Goal: Information Seeking & Learning: Learn about a topic

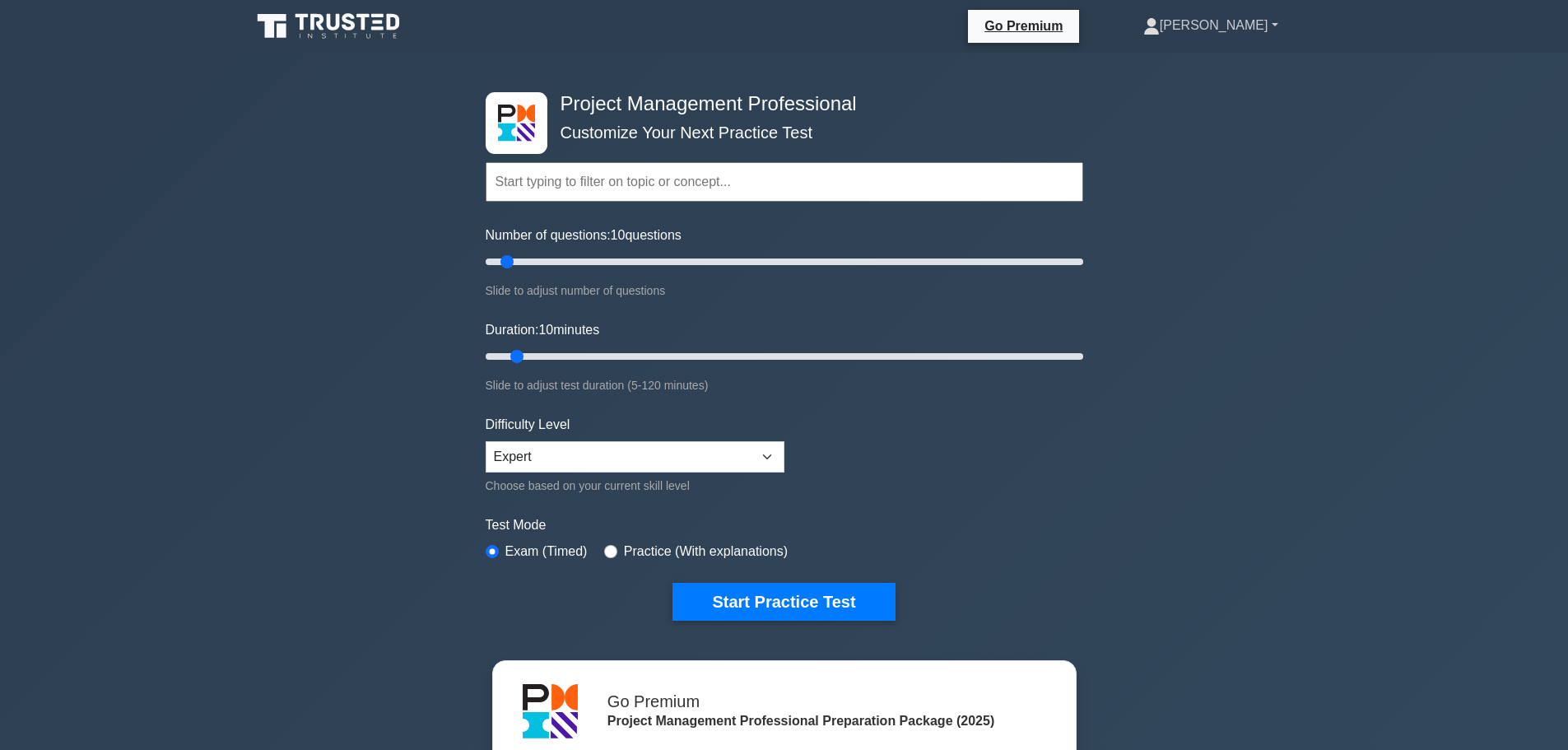
click at [1243, 24] on link "[PERSON_NAME]" at bounding box center [1211, 25] width 214 height 33
click at [1212, 67] on link "Profile" at bounding box center [1169, 64] width 130 height 26
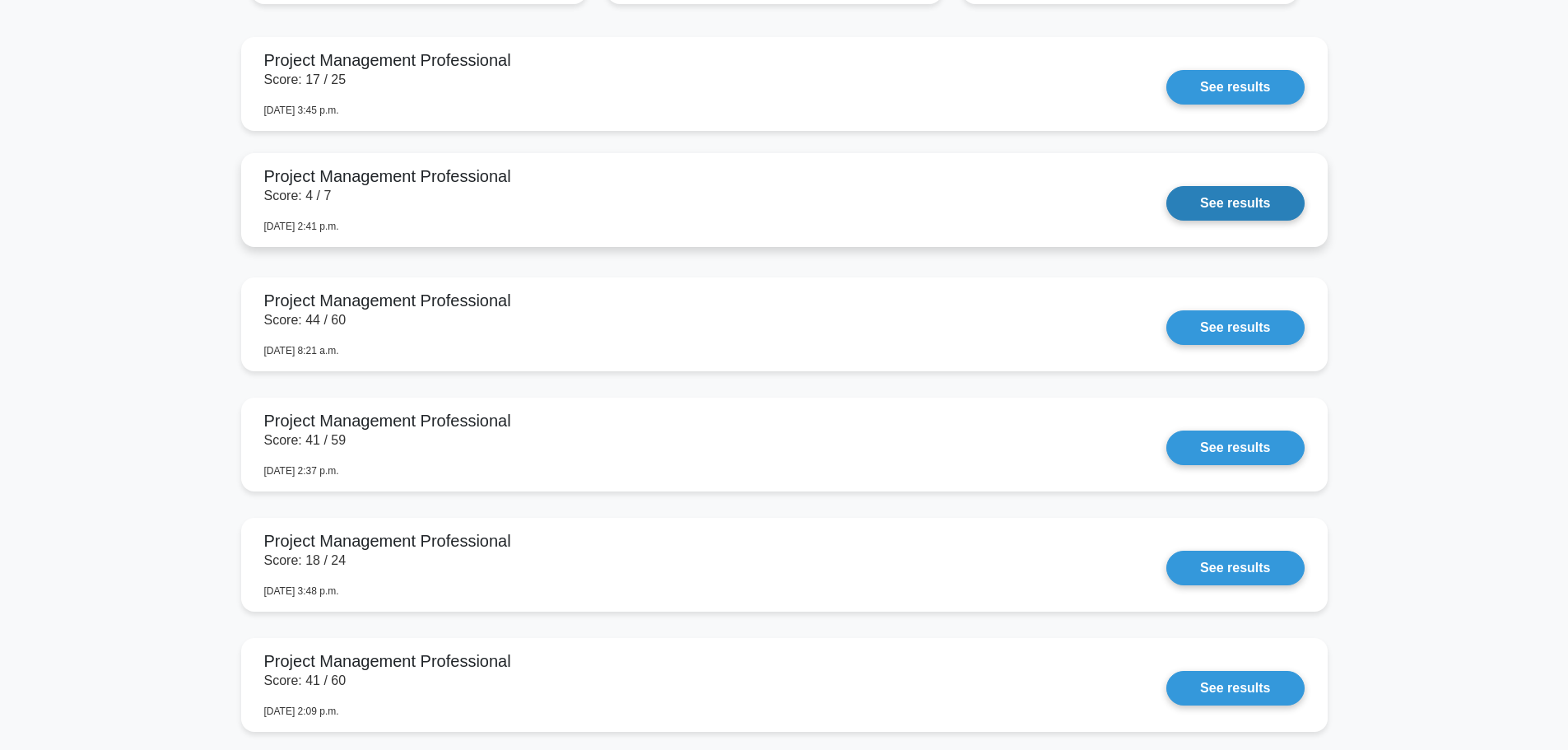
scroll to position [1399, 0]
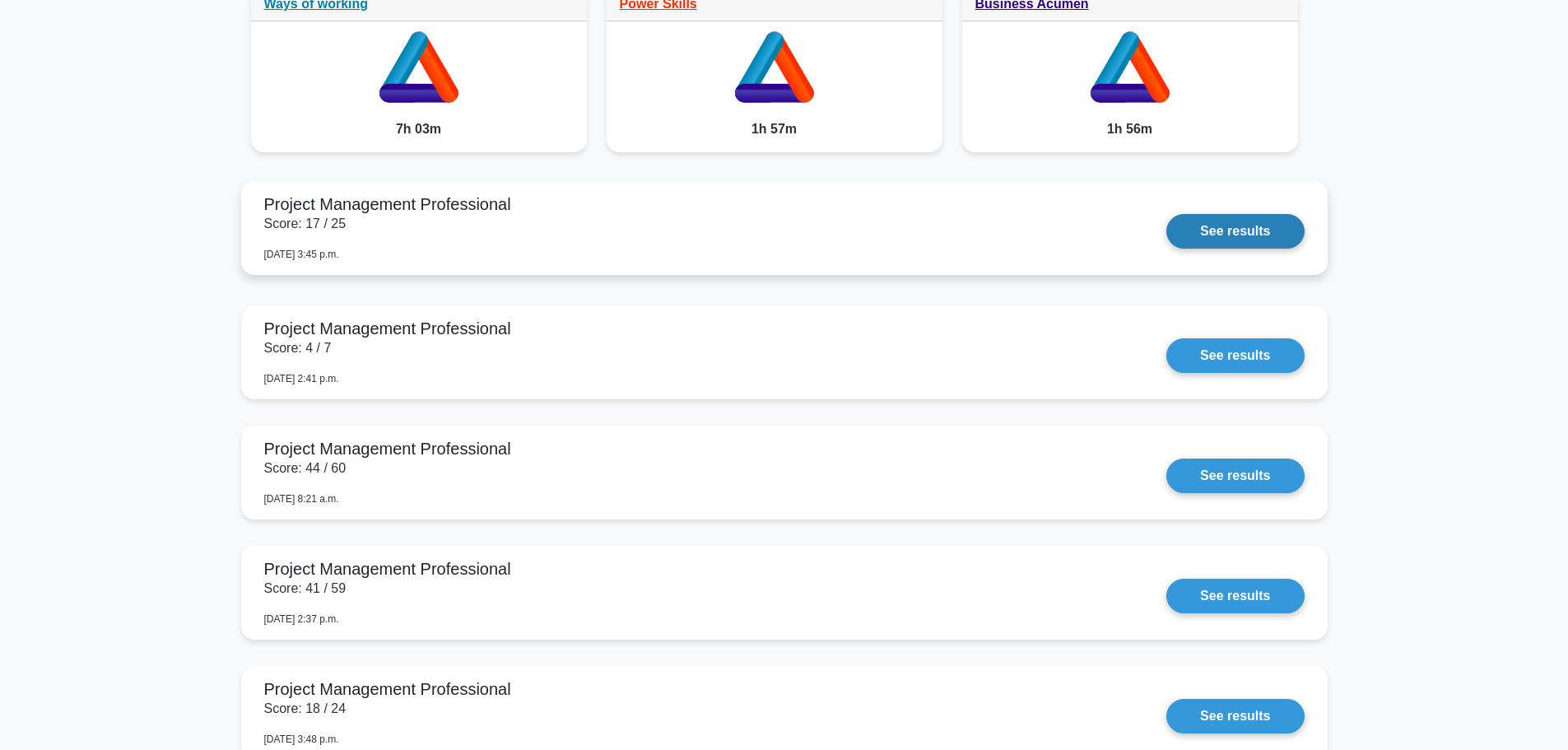
click at [1253, 233] on link "See results" at bounding box center [1234, 231] width 137 height 35
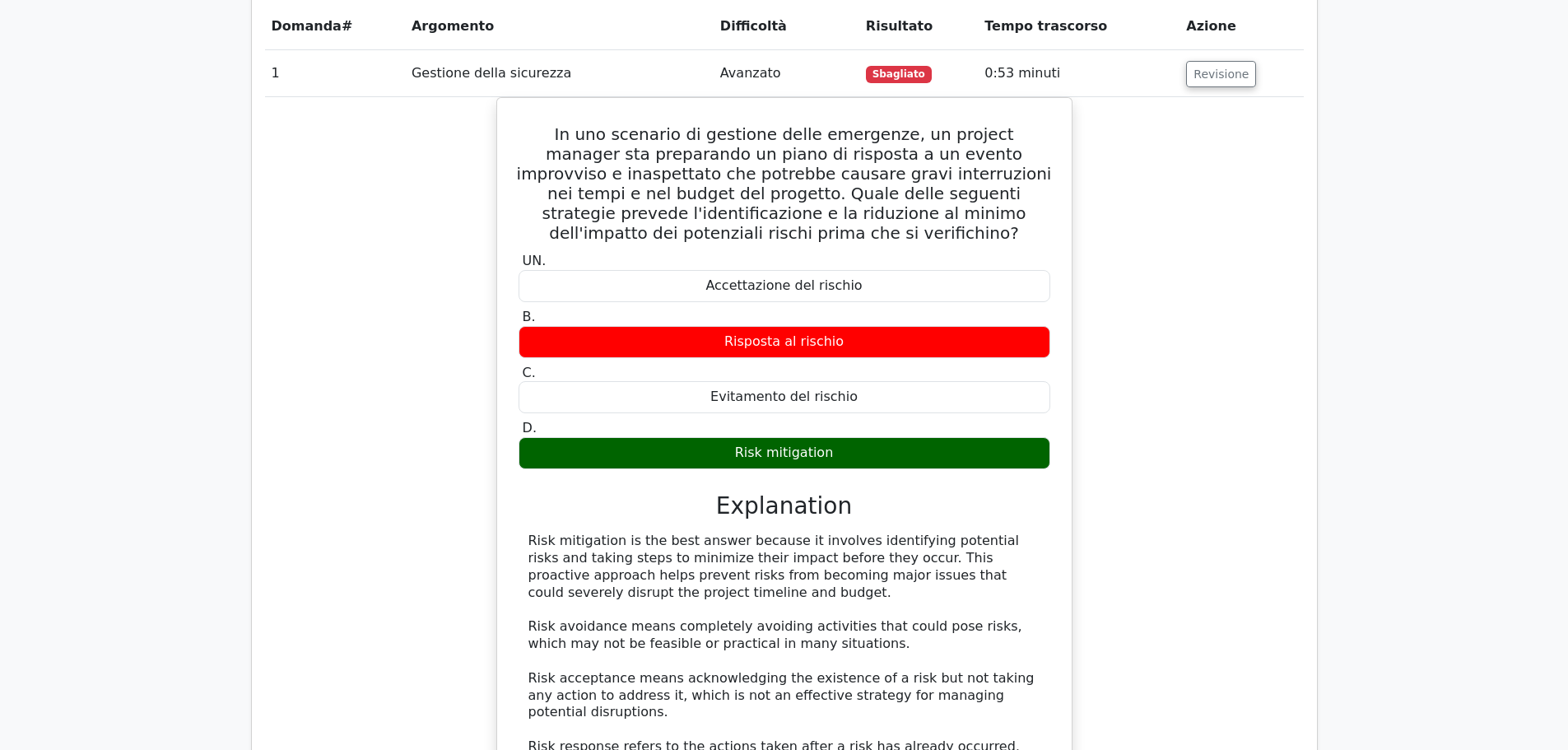
scroll to position [2056, 0]
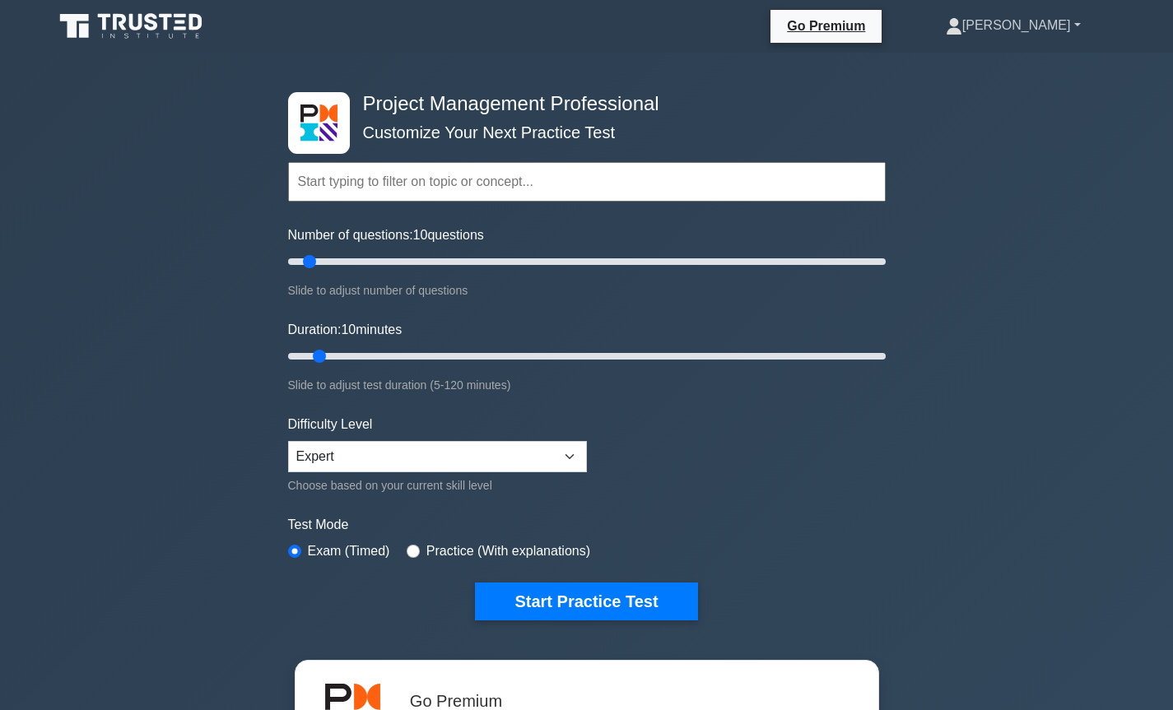
click at [1066, 35] on link "[PERSON_NAME]" at bounding box center [1013, 25] width 214 height 33
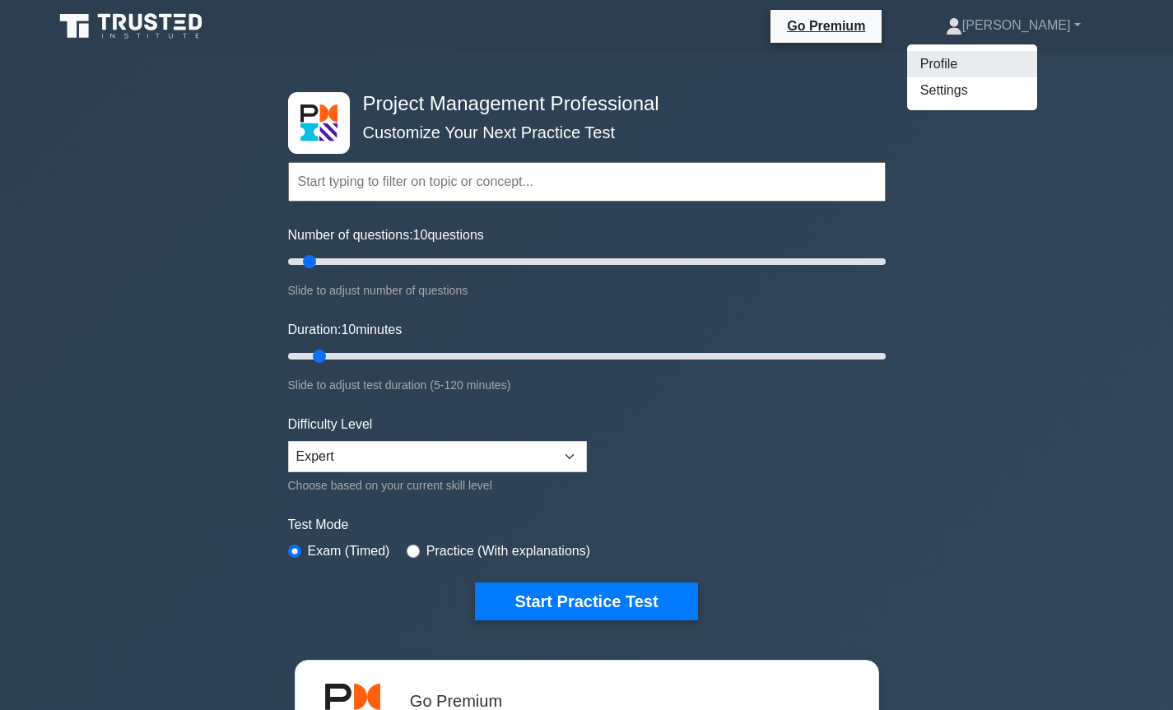
click at [1014, 64] on link "Profile" at bounding box center [972, 64] width 130 height 26
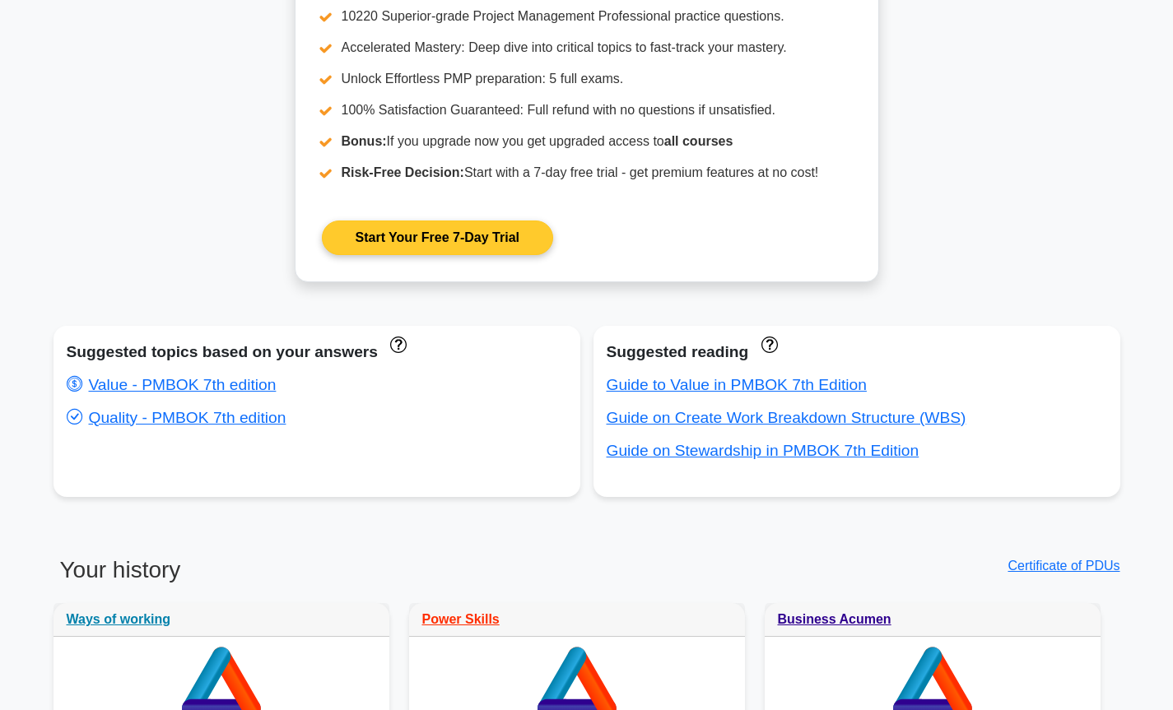
scroll to position [1234, 0]
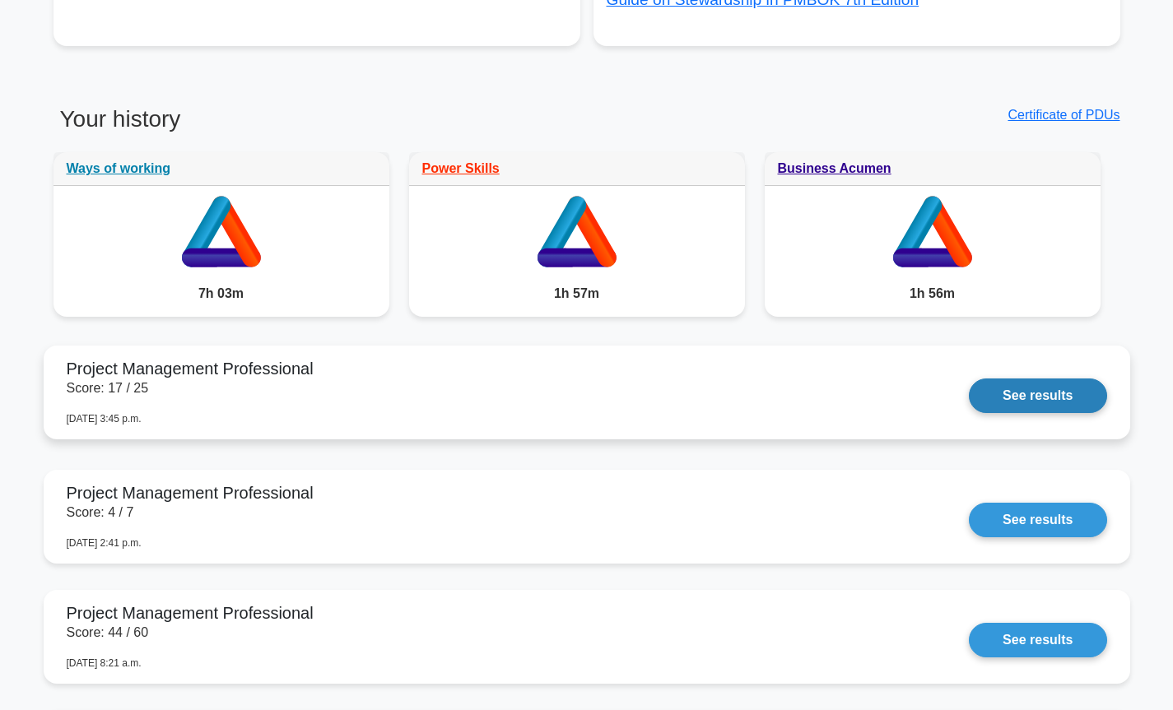
click at [1057, 396] on link "See results" at bounding box center [1037, 396] width 137 height 35
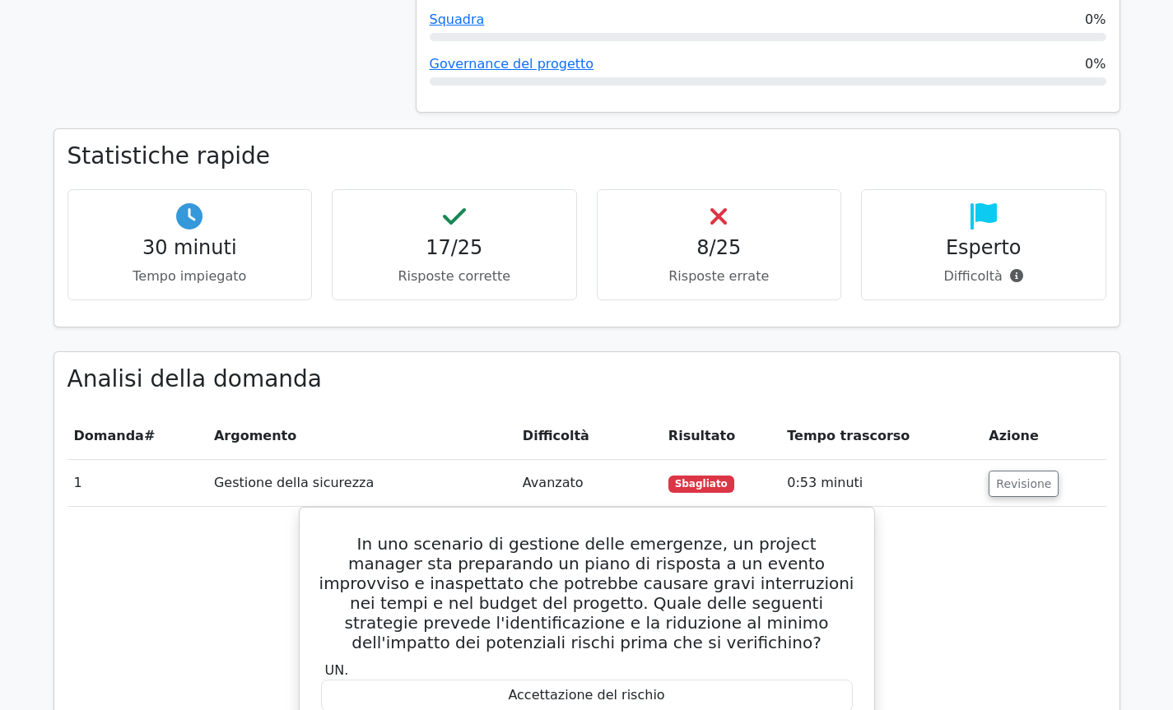
scroll to position [1727, 0]
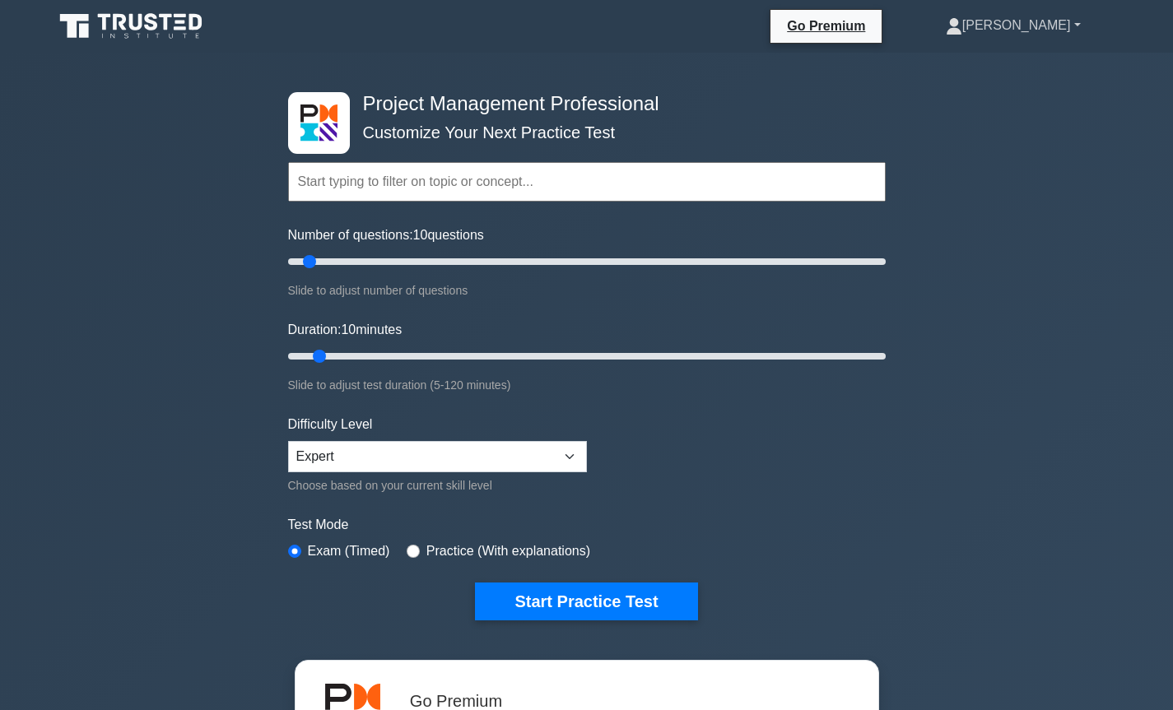
click at [1050, 26] on link "[PERSON_NAME]" at bounding box center [1013, 25] width 214 height 33
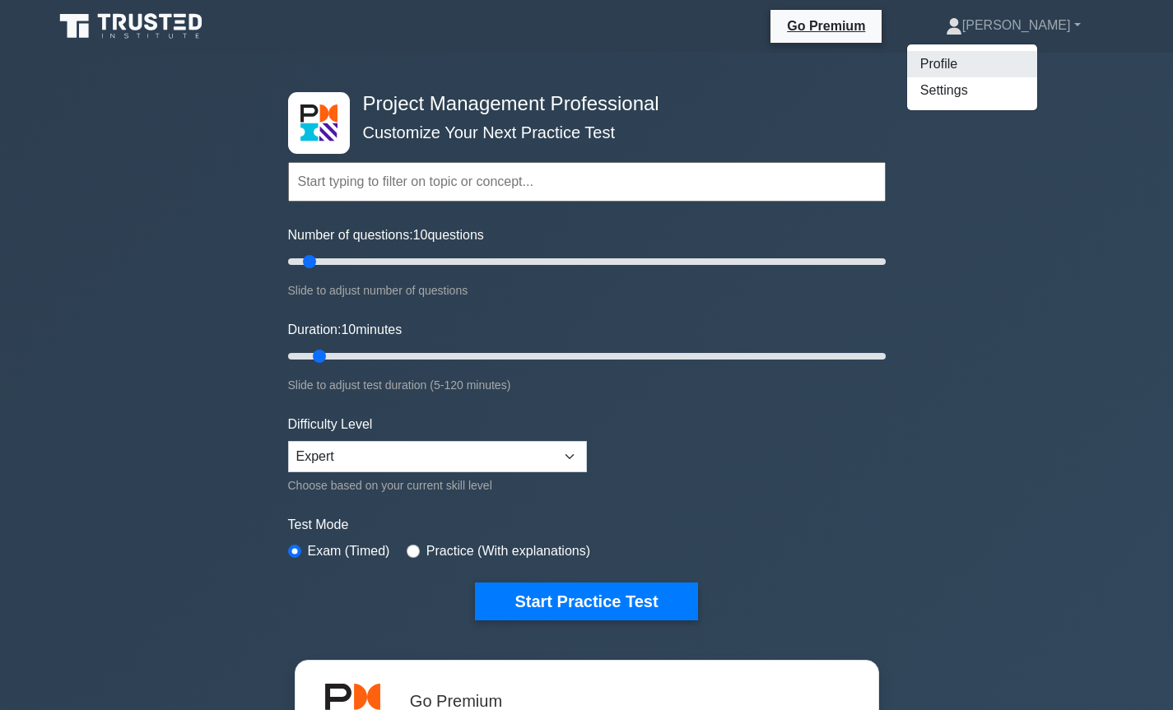
click at [1025, 59] on link "Profile" at bounding box center [972, 64] width 130 height 26
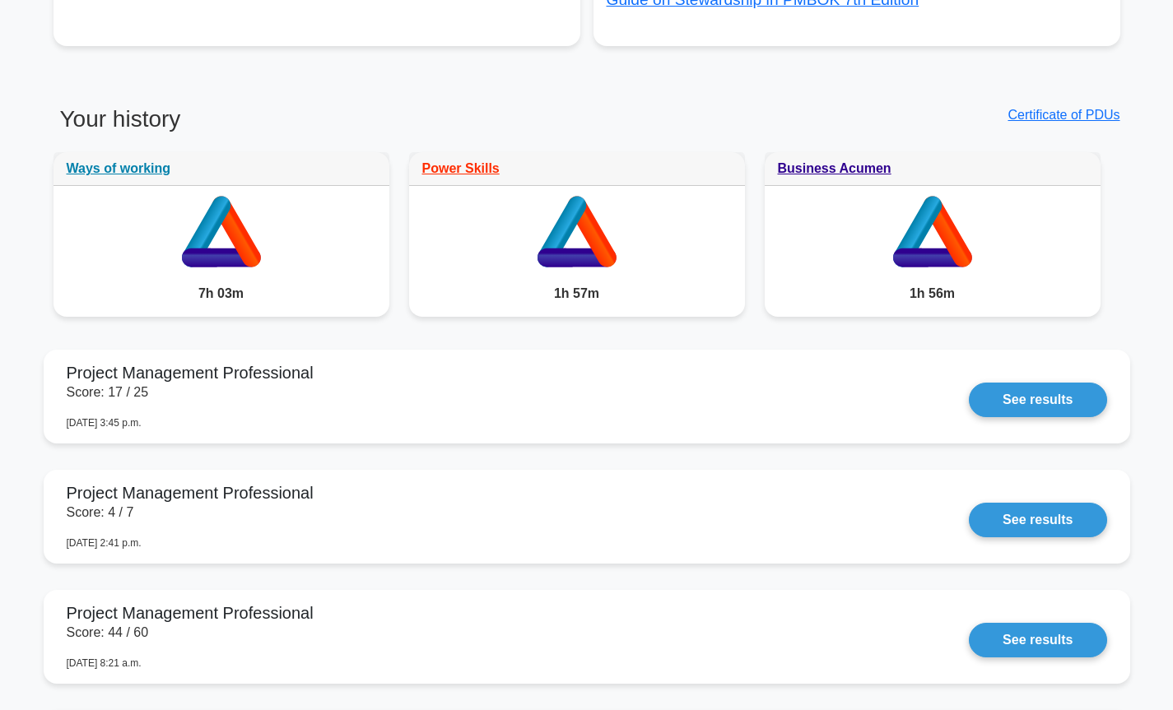
scroll to position [1317, 0]
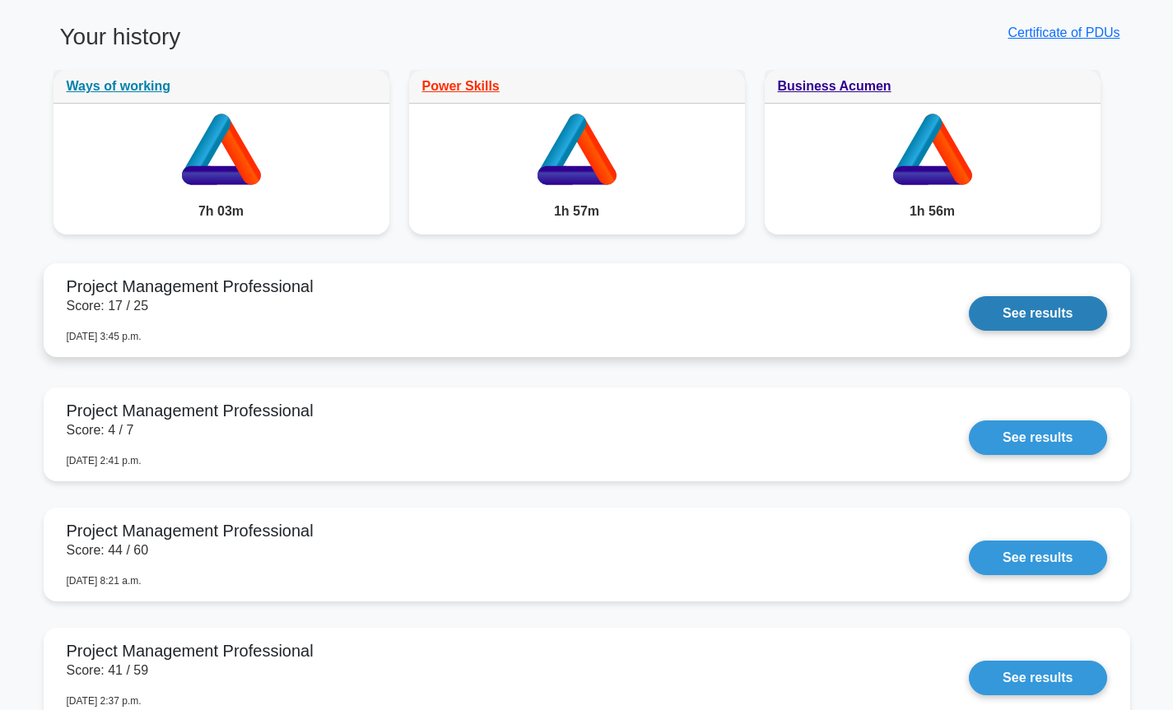
click at [1029, 315] on link "See results" at bounding box center [1037, 313] width 137 height 35
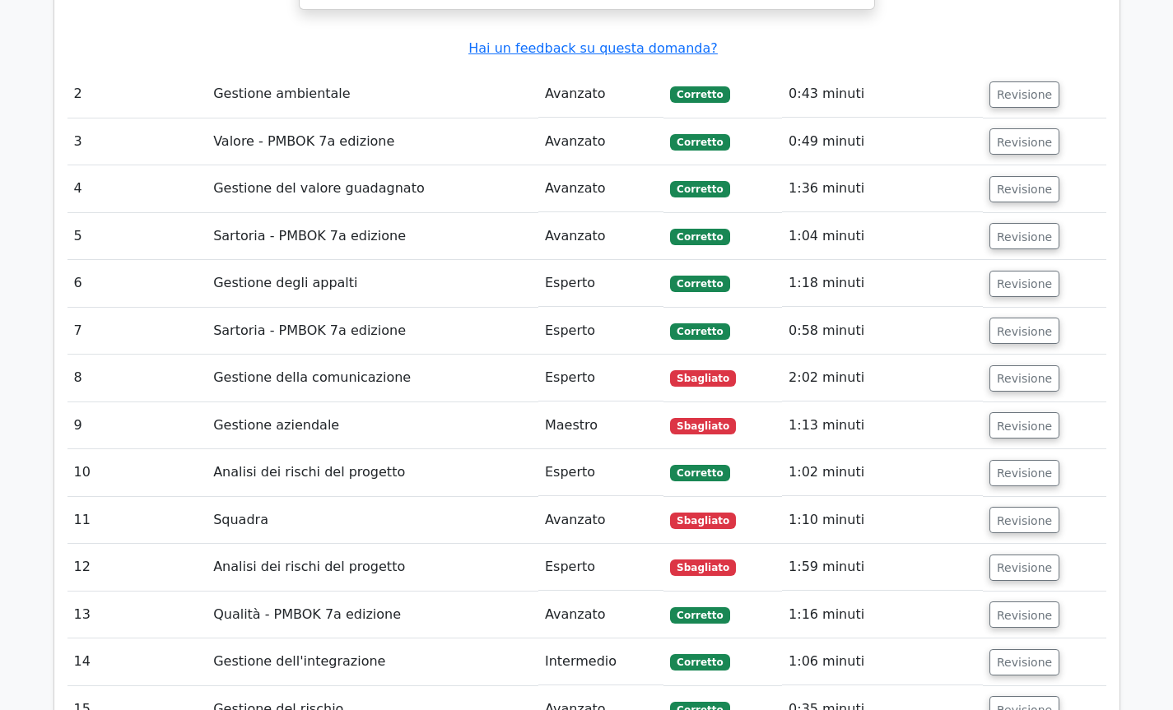
scroll to position [2879, 0]
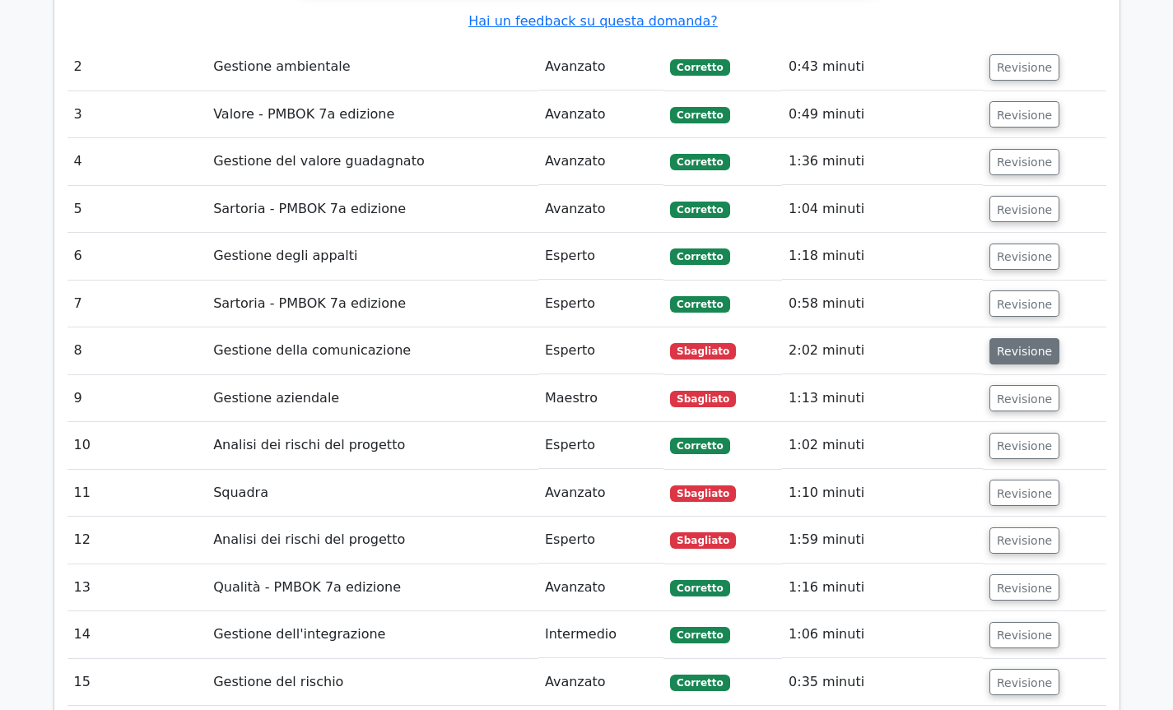
click at [1021, 345] on font "Revisione" at bounding box center [1024, 351] width 55 height 13
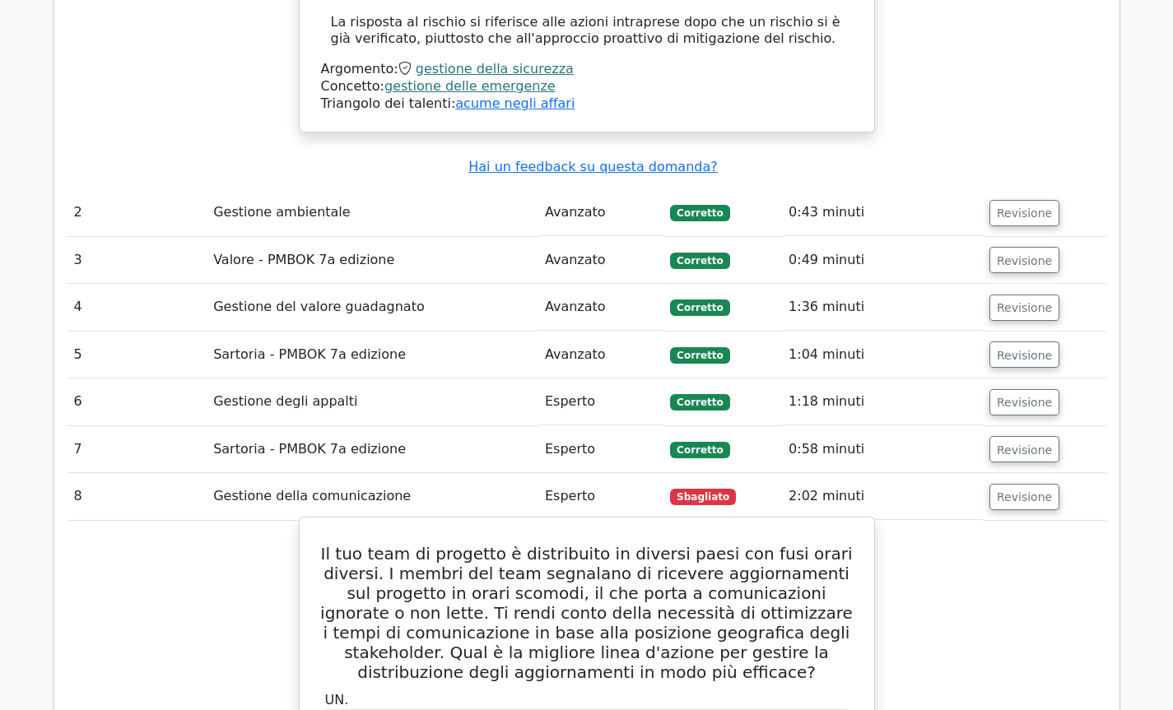
scroll to position [2715, 0]
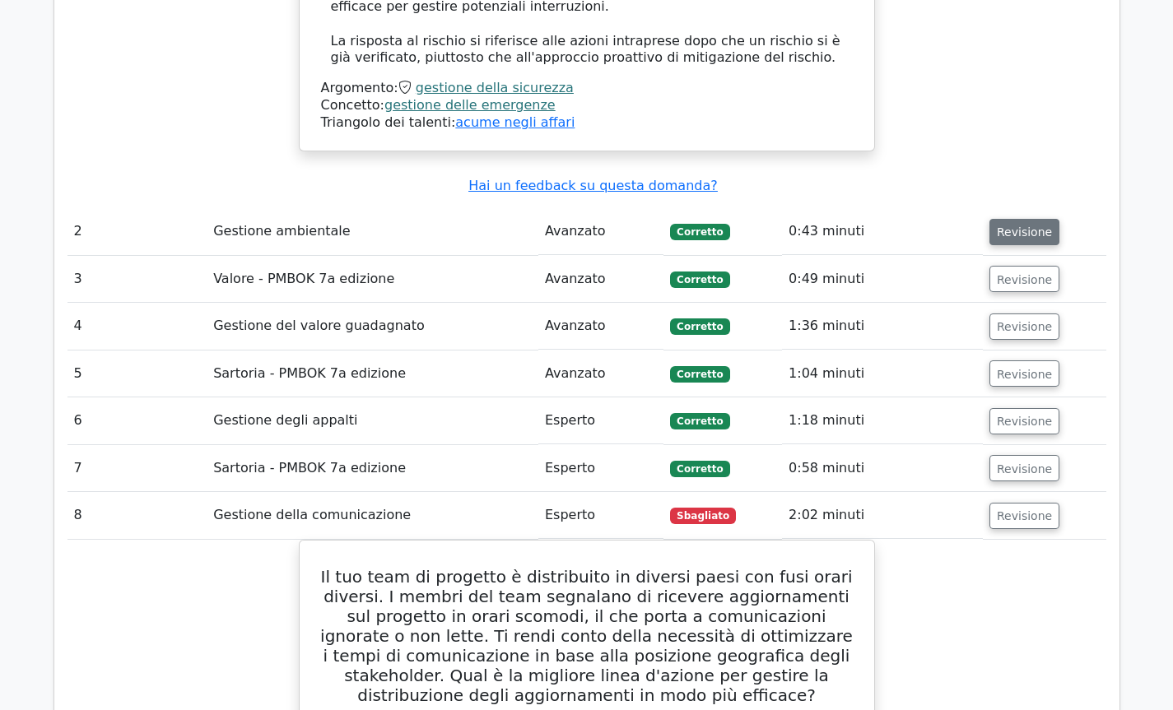
click at [1001, 225] on font "Revisione" at bounding box center [1024, 231] width 55 height 13
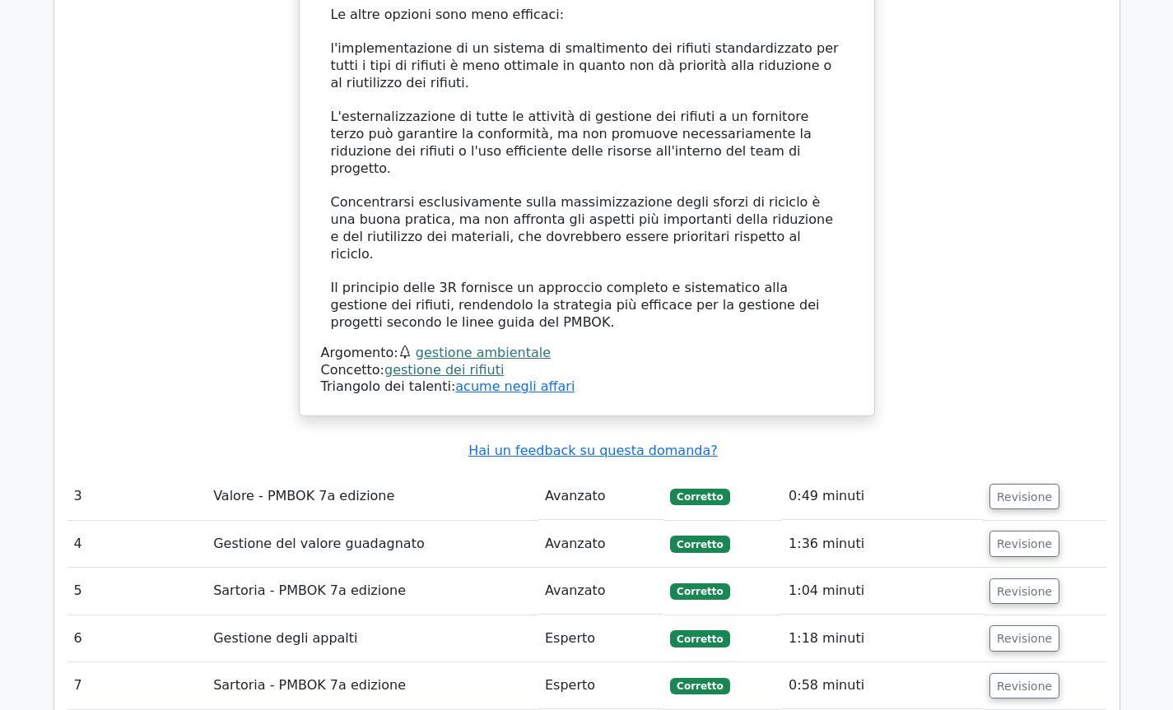
scroll to position [3785, 0]
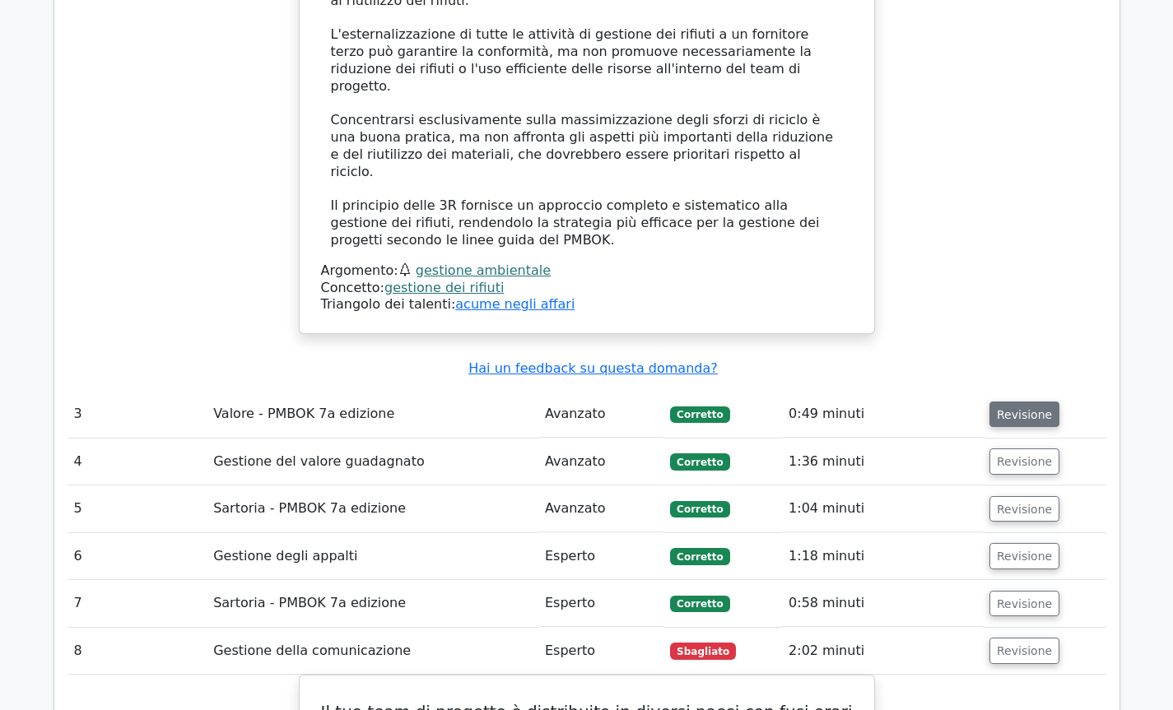
click at [997, 407] on font "Revisione" at bounding box center [1024, 413] width 55 height 13
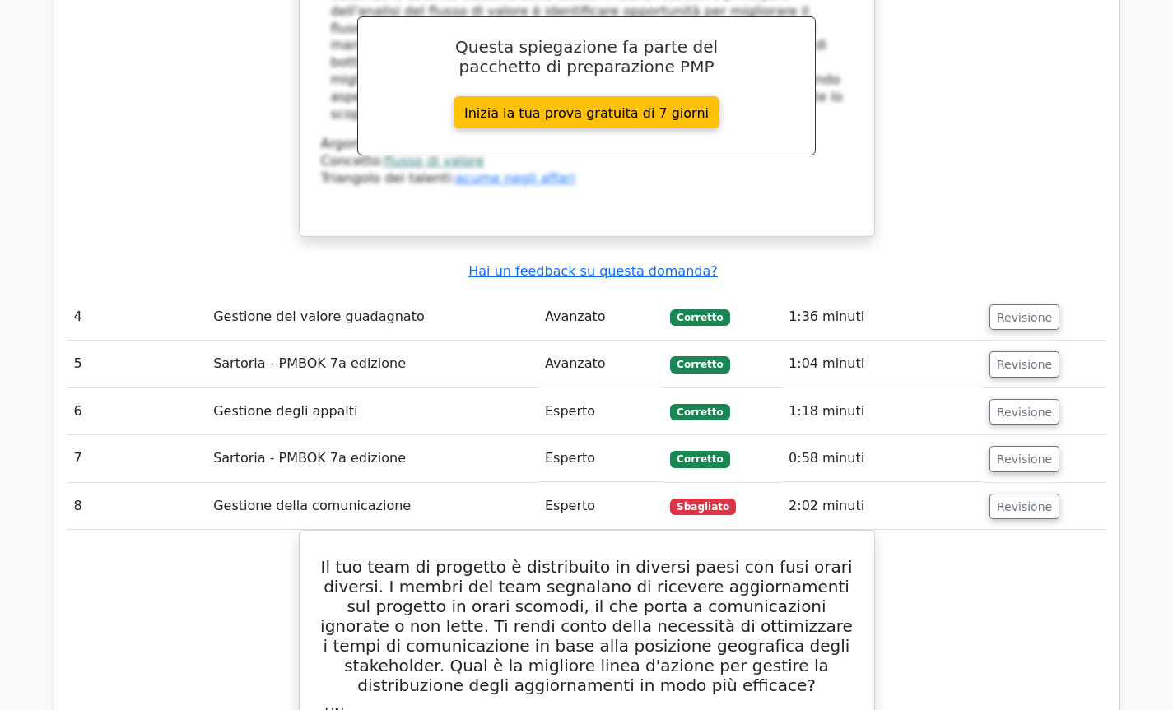
scroll to position [4690, 0]
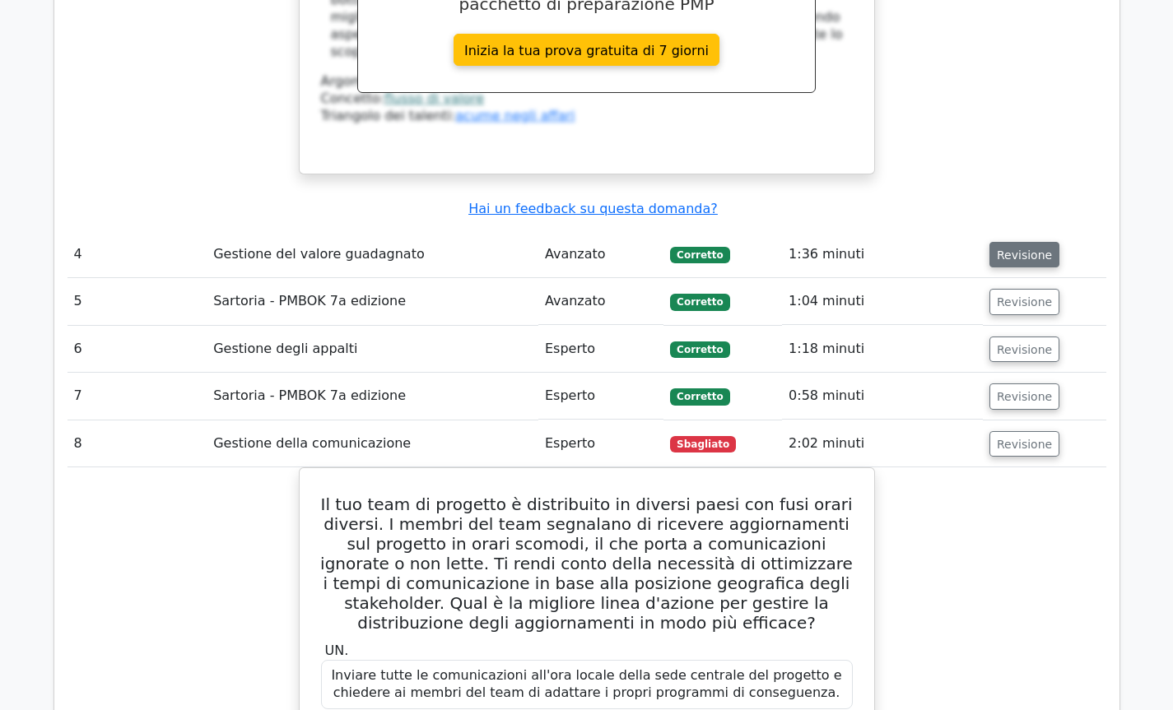
click at [1001, 248] on font "Revisione" at bounding box center [1024, 254] width 55 height 13
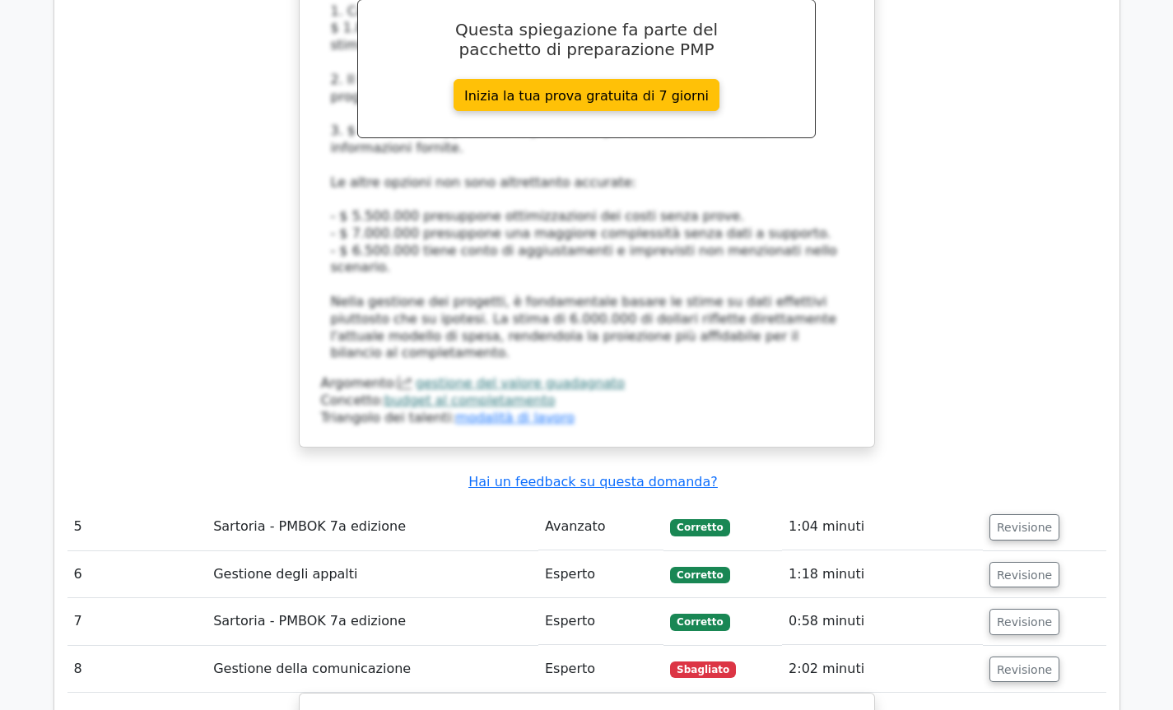
scroll to position [5595, 0]
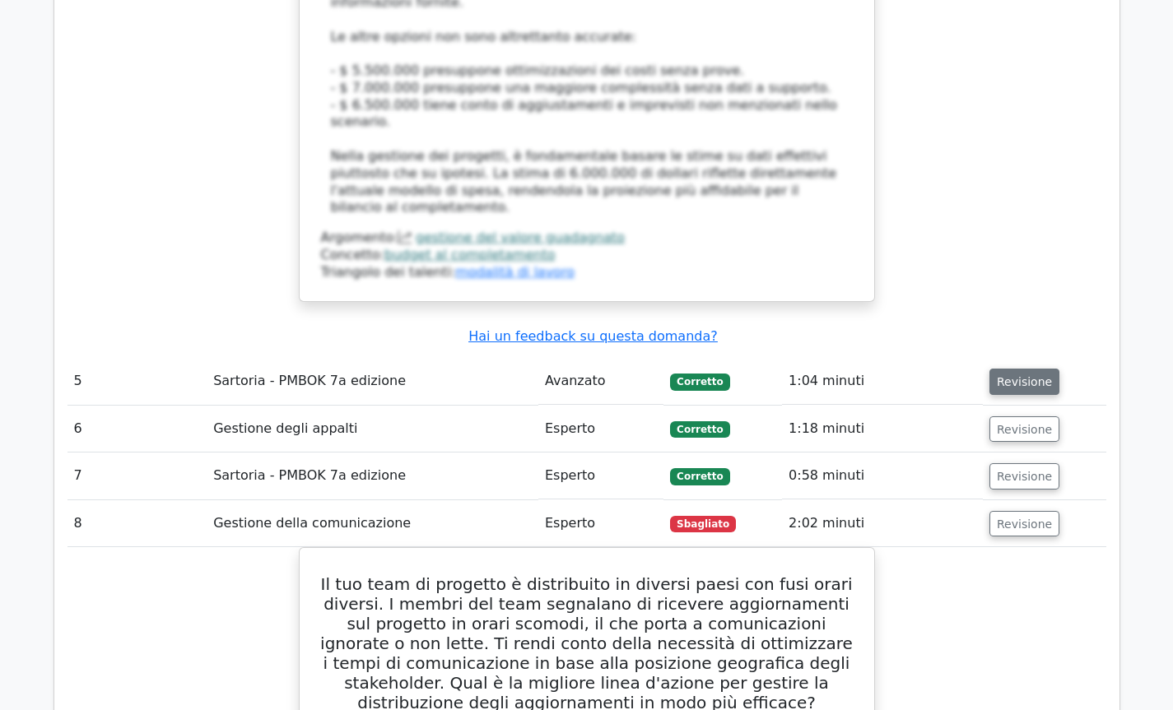
click at [1015, 375] on font "Revisione" at bounding box center [1024, 381] width 55 height 13
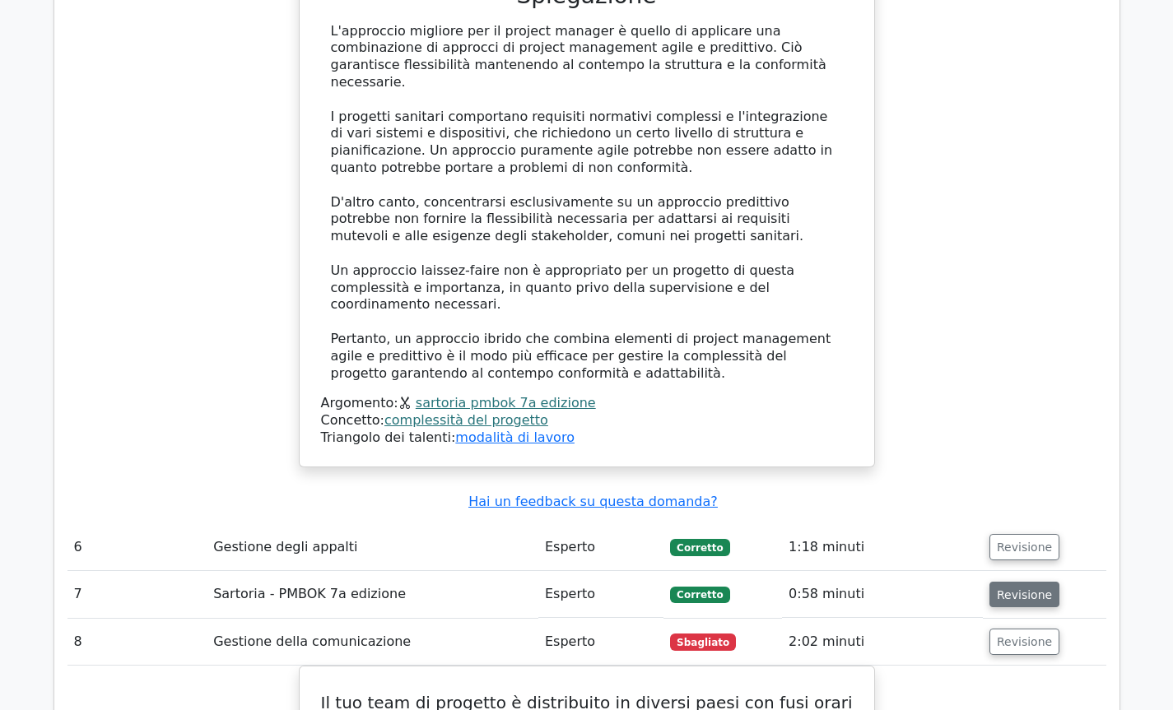
scroll to position [6665, 0]
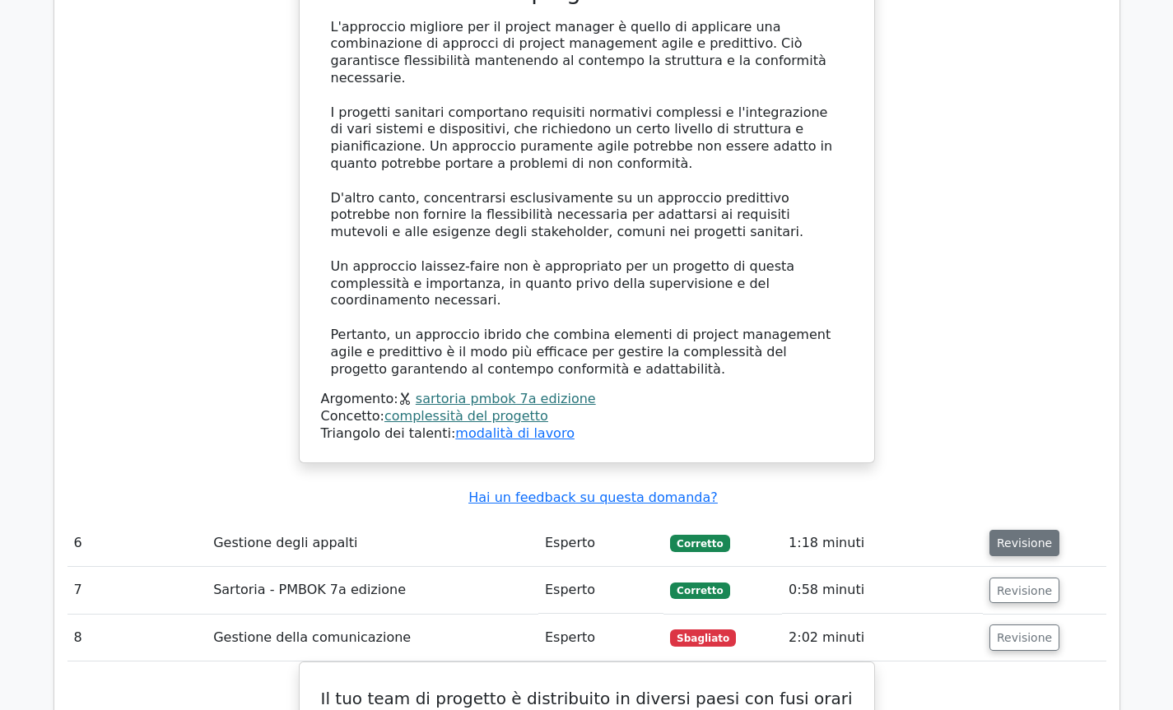
click at [1024, 537] on font "Revisione" at bounding box center [1024, 543] width 55 height 13
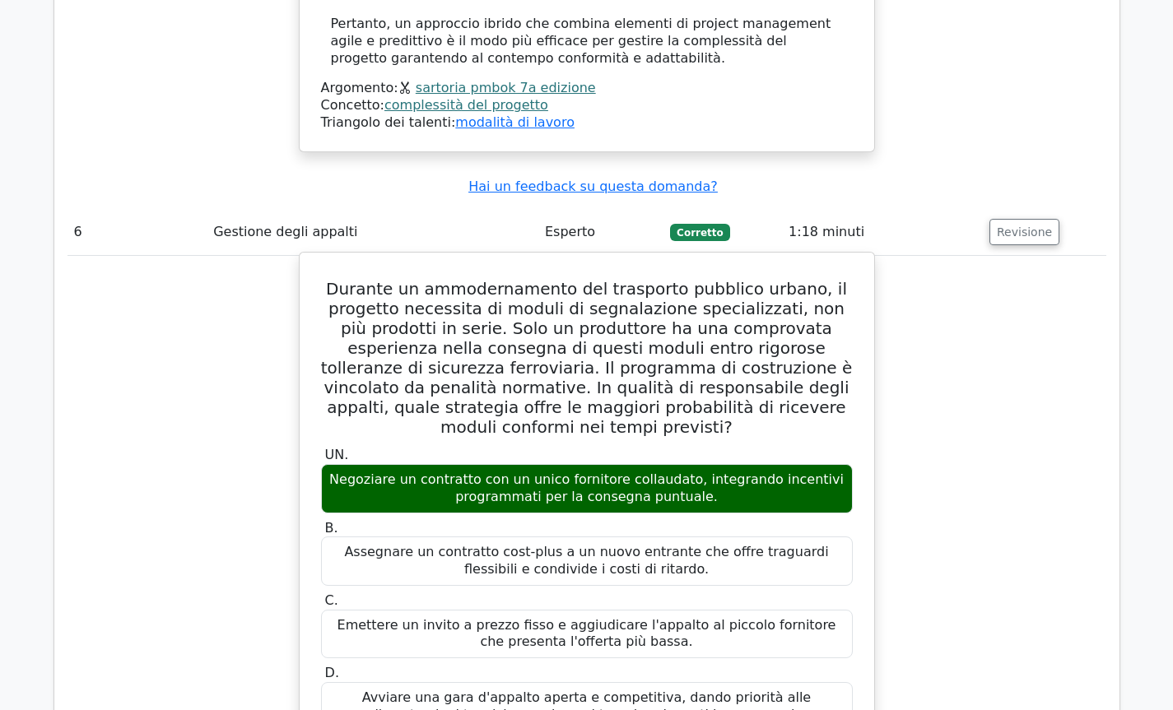
scroll to position [6829, 0]
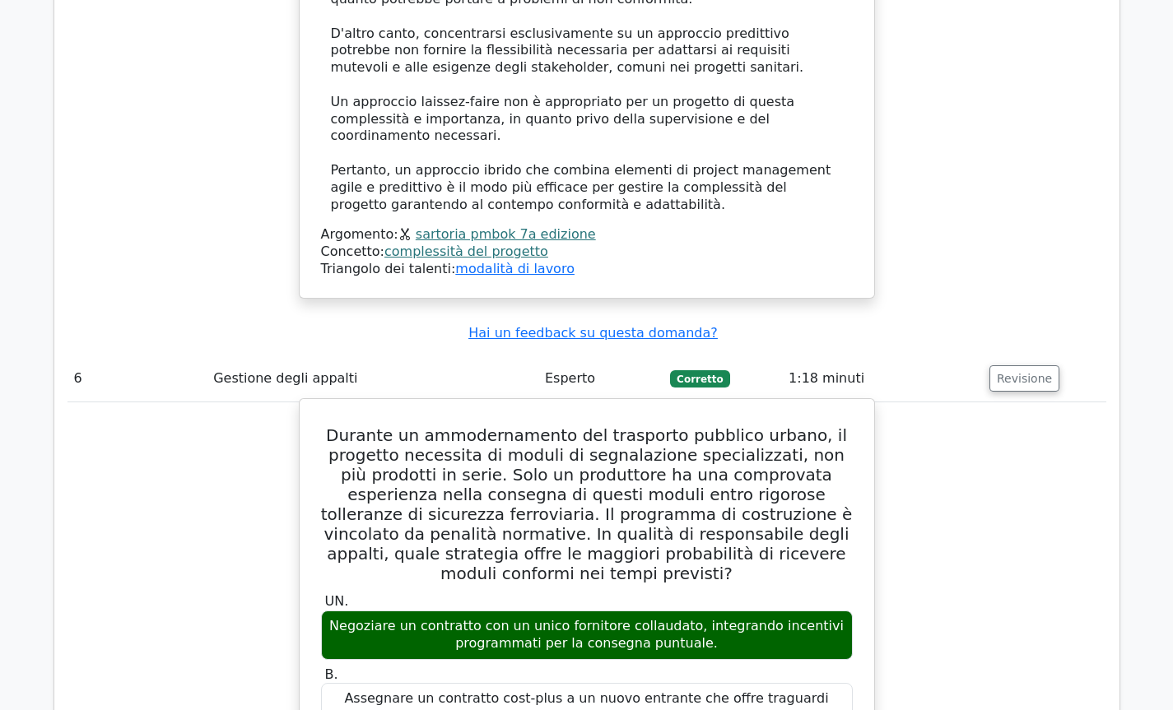
drag, startPoint x: 351, startPoint y: 49, endPoint x: 690, endPoint y: 469, distance: 540.2
copy div "Loremip do sitametconsect adi elitseddo eiusmodt incidi, ut laboreet doloremag …"
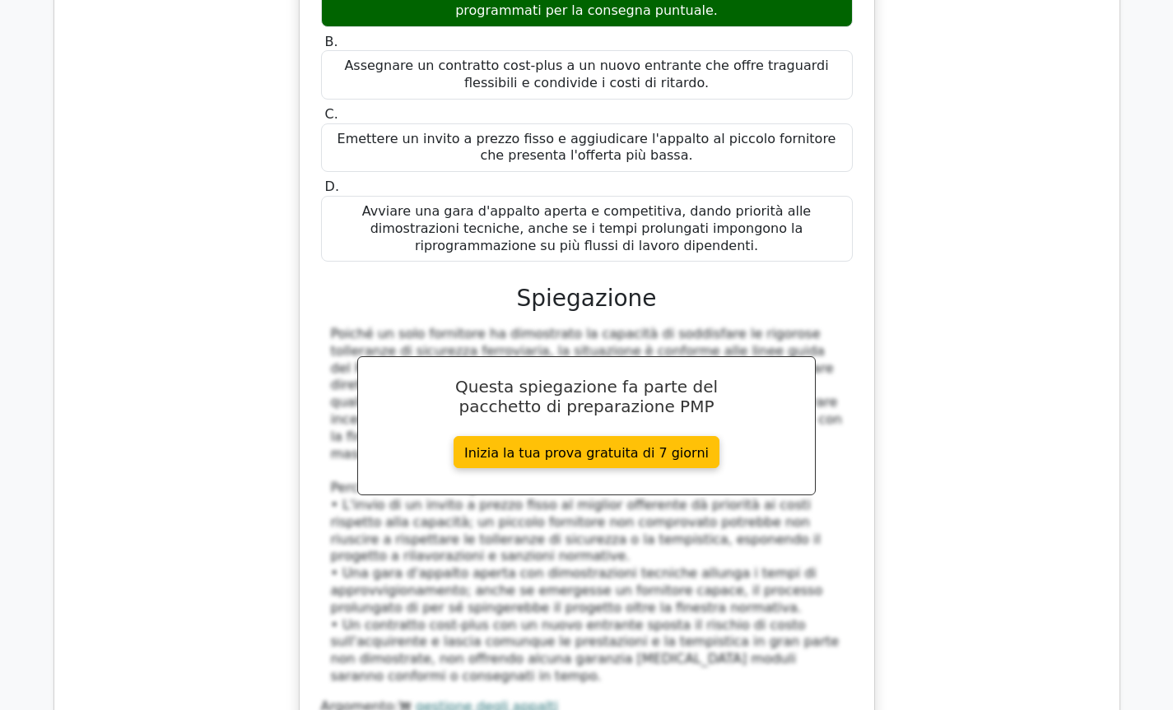
scroll to position [7488, 0]
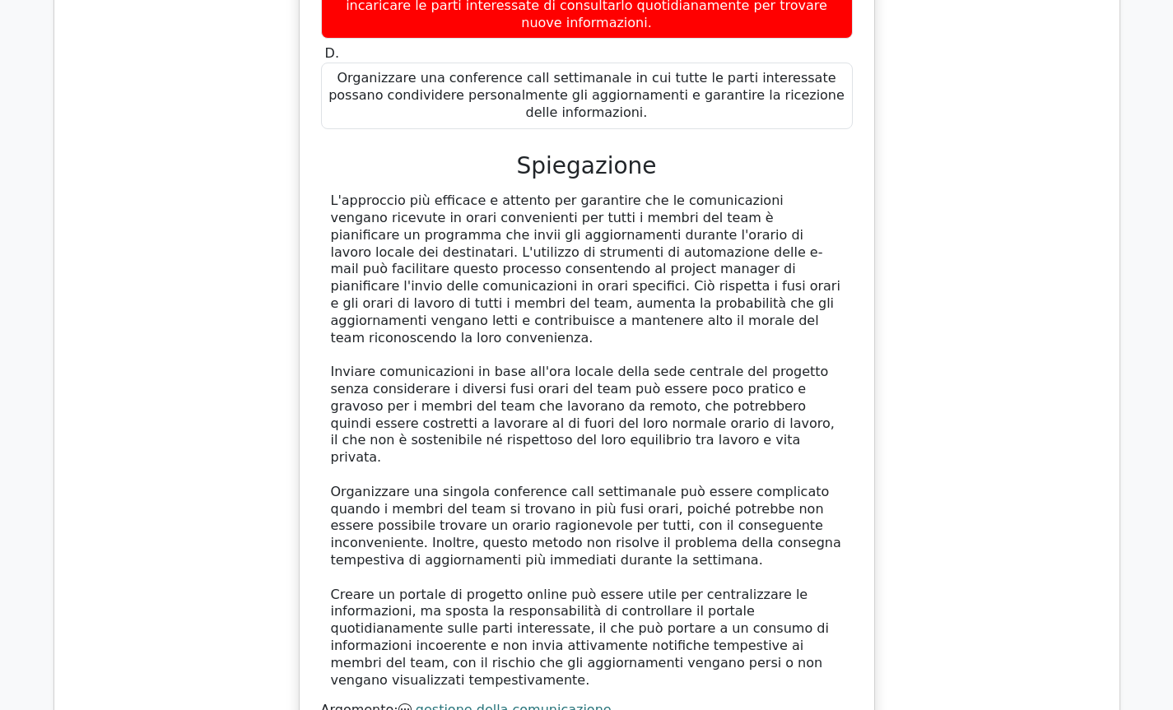
scroll to position [9874, 0]
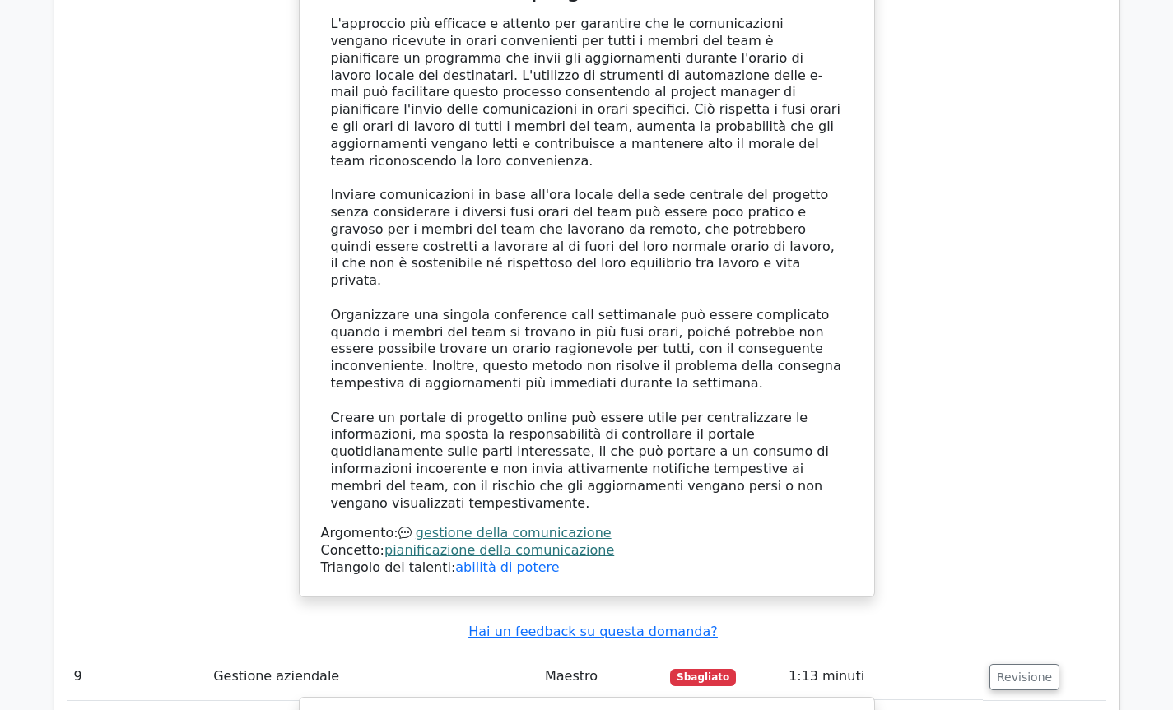
scroll to position [9956, 0]
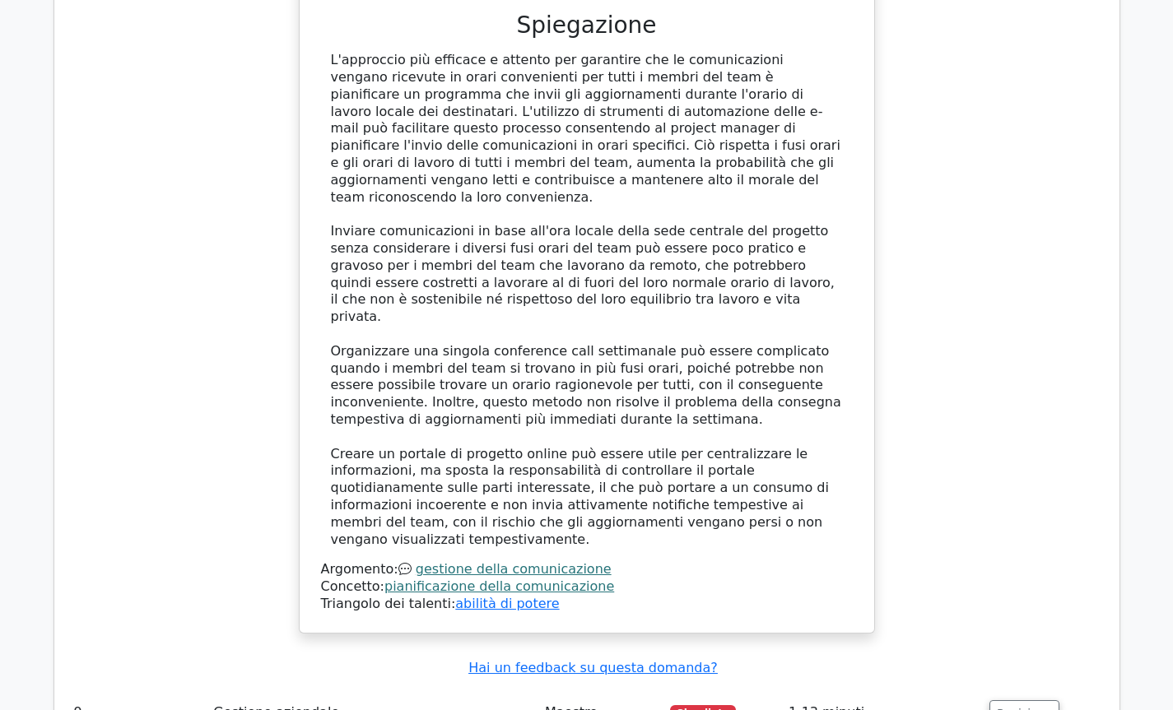
drag, startPoint x: 332, startPoint y: 143, endPoint x: 781, endPoint y: 550, distance: 605.3
copy div "Loremip do sita co adipiscing el se doeiusmo te incididunt, ut laboree dolorem …"
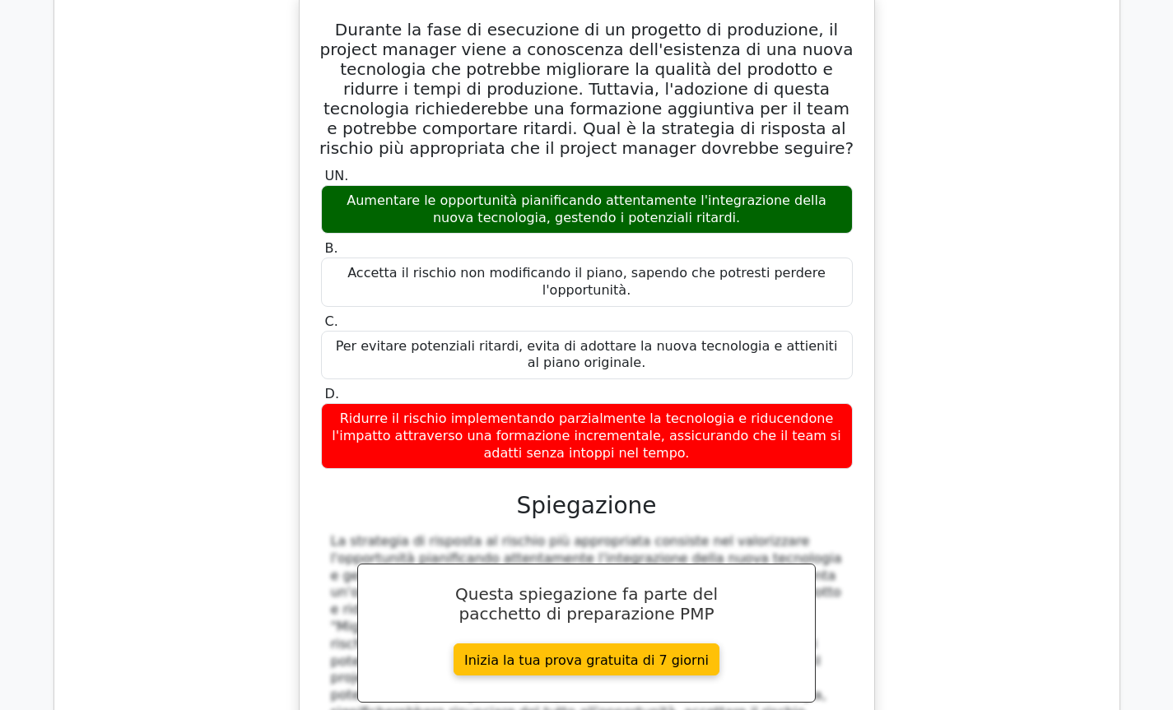
scroll to position [10779, 0]
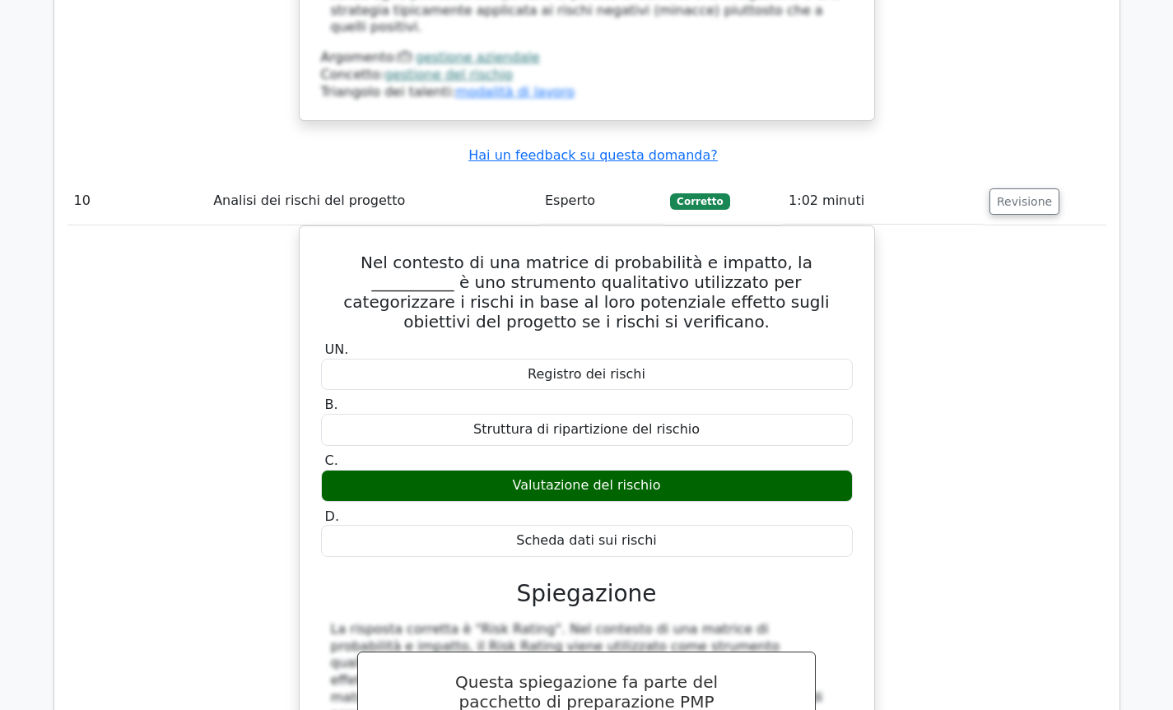
scroll to position [11602, 0]
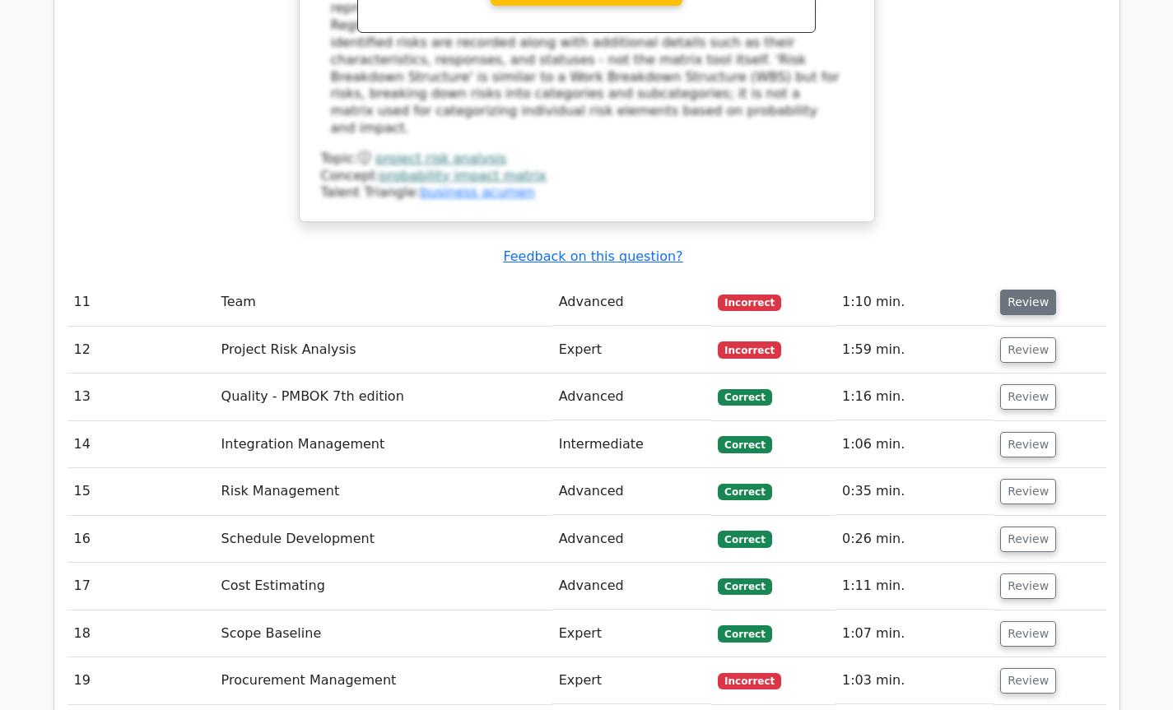
scroll to position [11222, 0]
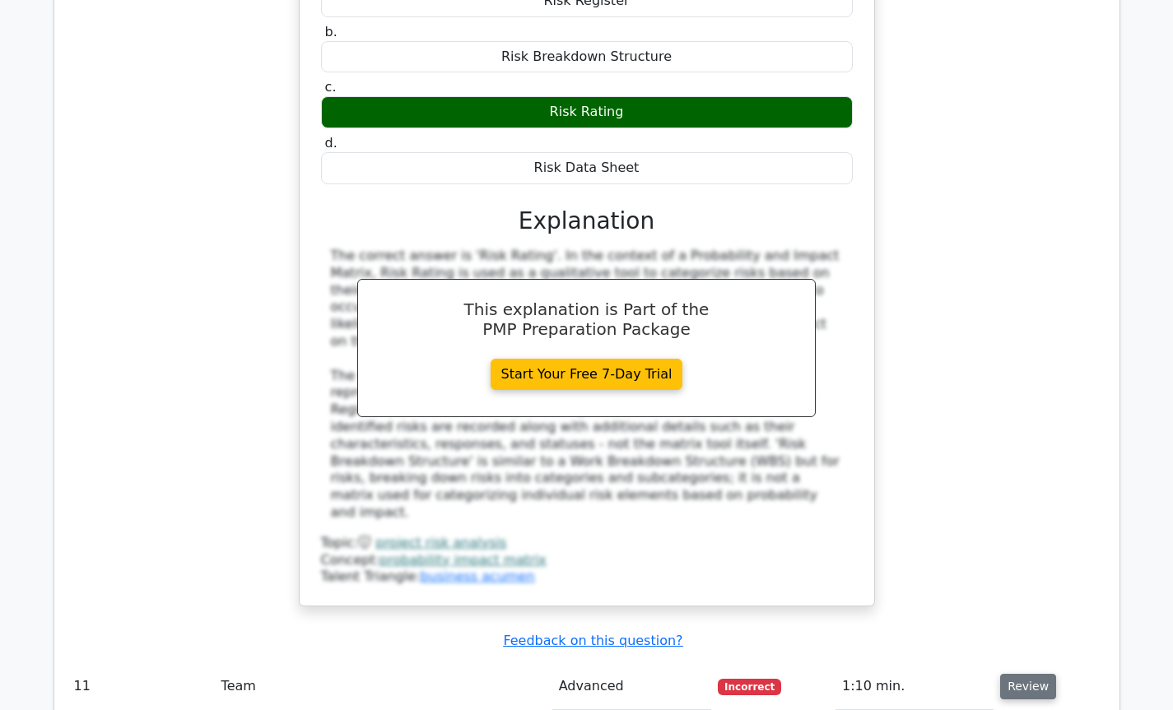
click at [1013, 674] on button "Review" at bounding box center [1028, 687] width 56 height 26
click at [1018, 674] on button "Review" at bounding box center [1028, 687] width 56 height 26
click at [1021, 674] on button "Review" at bounding box center [1028, 687] width 56 height 26
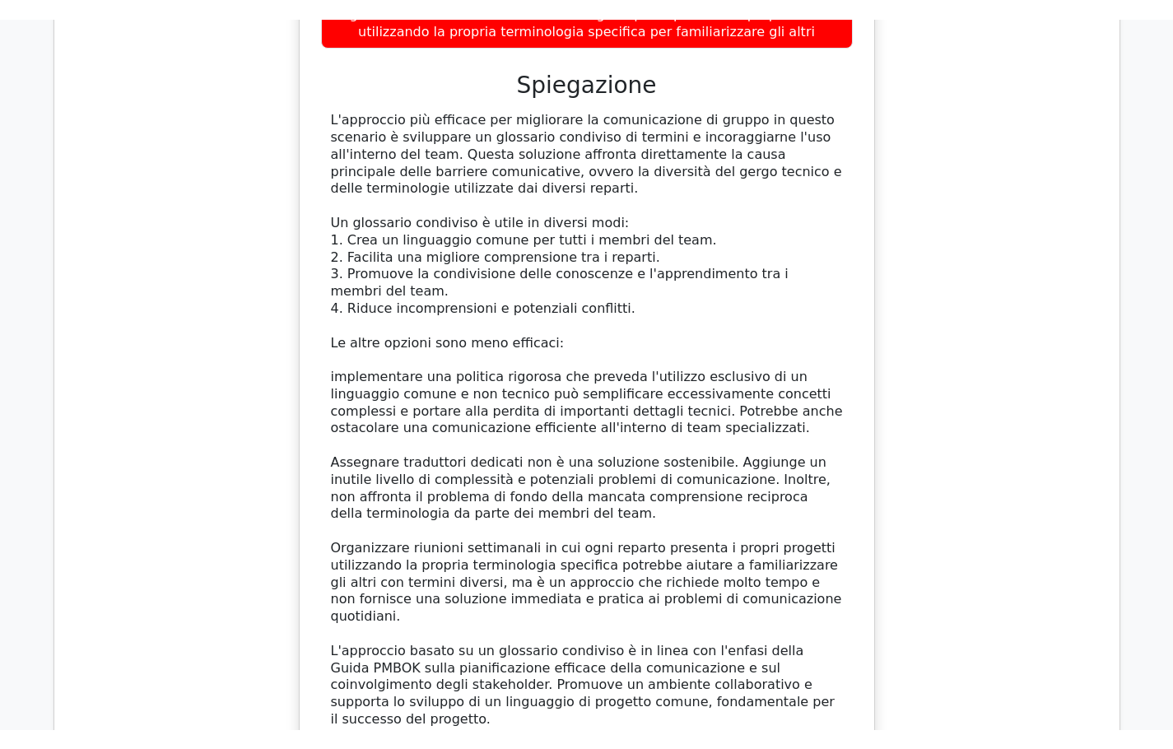
scroll to position [12854, 0]
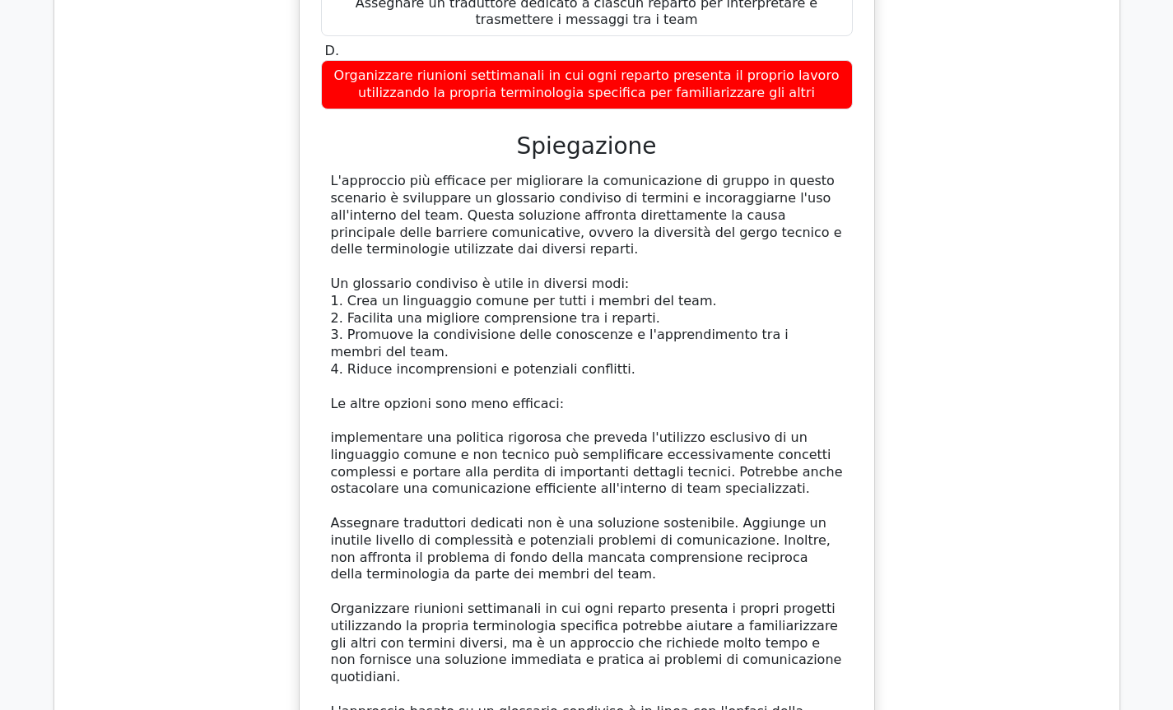
drag, startPoint x: 328, startPoint y: 171, endPoint x: 830, endPoint y: 668, distance: 706.4
copy div "Lor i do sitamet consect ad el'seddoei TE incididuntutl etdol magnaali en admin…"
